Goal: Task Accomplishment & Management: Use online tool/utility

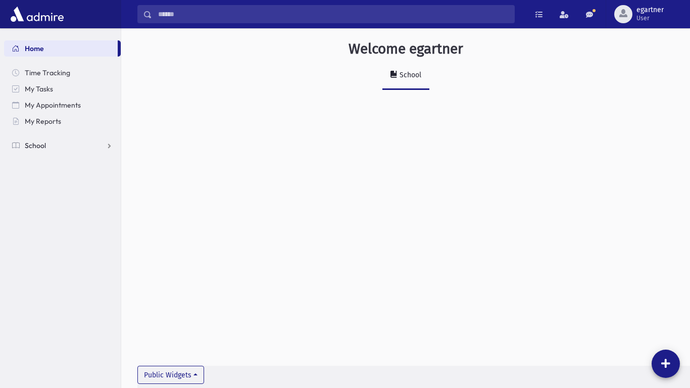
click at [18, 148] on span at bounding box center [15, 145] width 7 height 9
click at [31, 173] on span "Attendance" at bounding box center [48, 177] width 37 height 9
click at [52, 199] on link "Entry" at bounding box center [62, 194] width 117 height 16
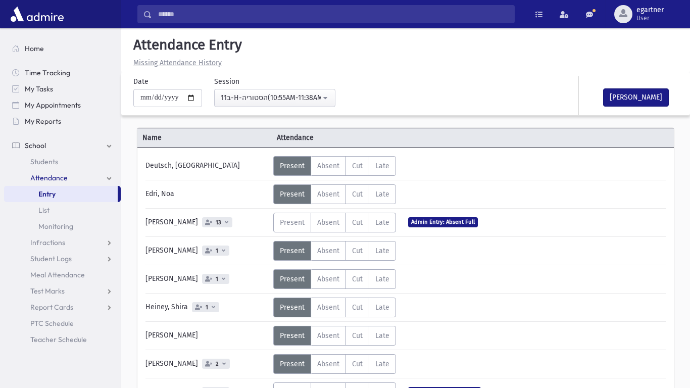
click at [437, 271] on div "Present P Absent A Cut C Late L Status" at bounding box center [363, 279] width 180 height 20
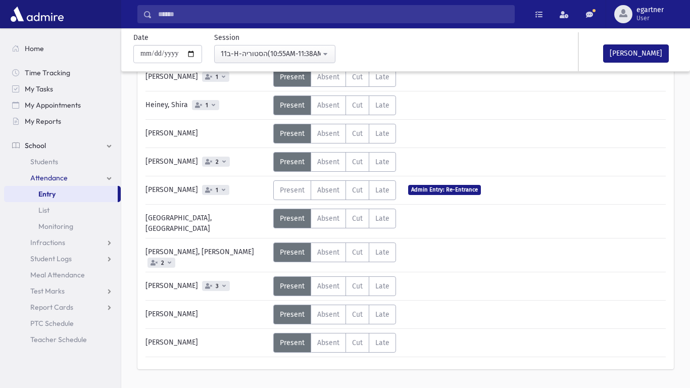
scroll to position [217, 0]
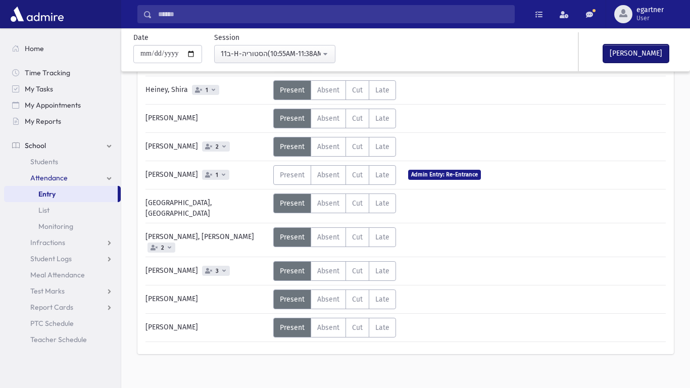
click at [644, 57] on button "Mark Done" at bounding box center [636, 53] width 66 height 18
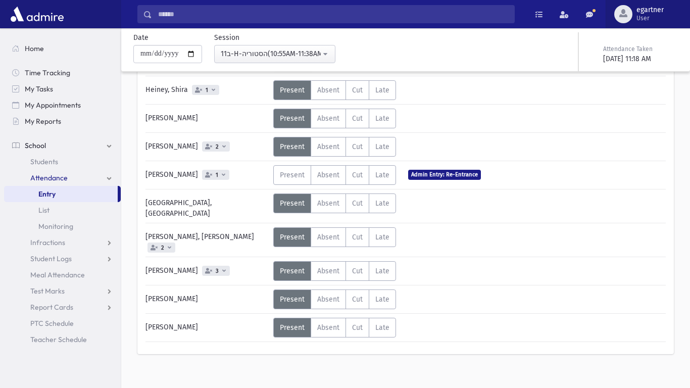
click at [653, 26] on button "egartner User" at bounding box center [648, 14] width 84 height 28
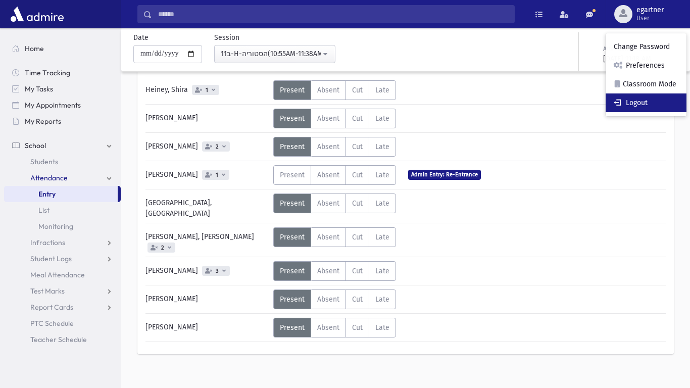
click at [640, 97] on link "Logout" at bounding box center [646, 102] width 81 height 19
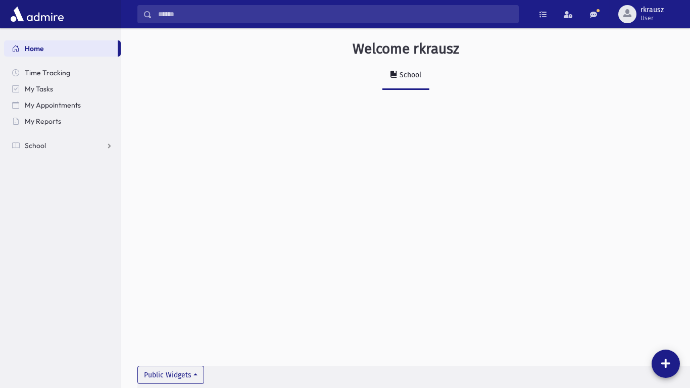
click at [40, 136] on ul "Home Time Tracking My Tasks My Appointments My Reports School School Students A…" at bounding box center [62, 96] width 117 height 113
click at [39, 146] on span "School" at bounding box center [35, 145] width 21 height 9
click at [49, 179] on span "Attendance" at bounding box center [48, 177] width 37 height 9
click at [52, 192] on span "Entry" at bounding box center [46, 193] width 17 height 9
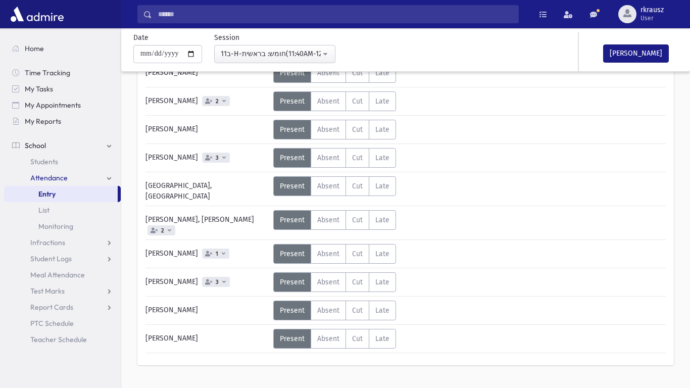
scroll to position [274, 0]
